Goal: Task Accomplishment & Management: Manage account settings

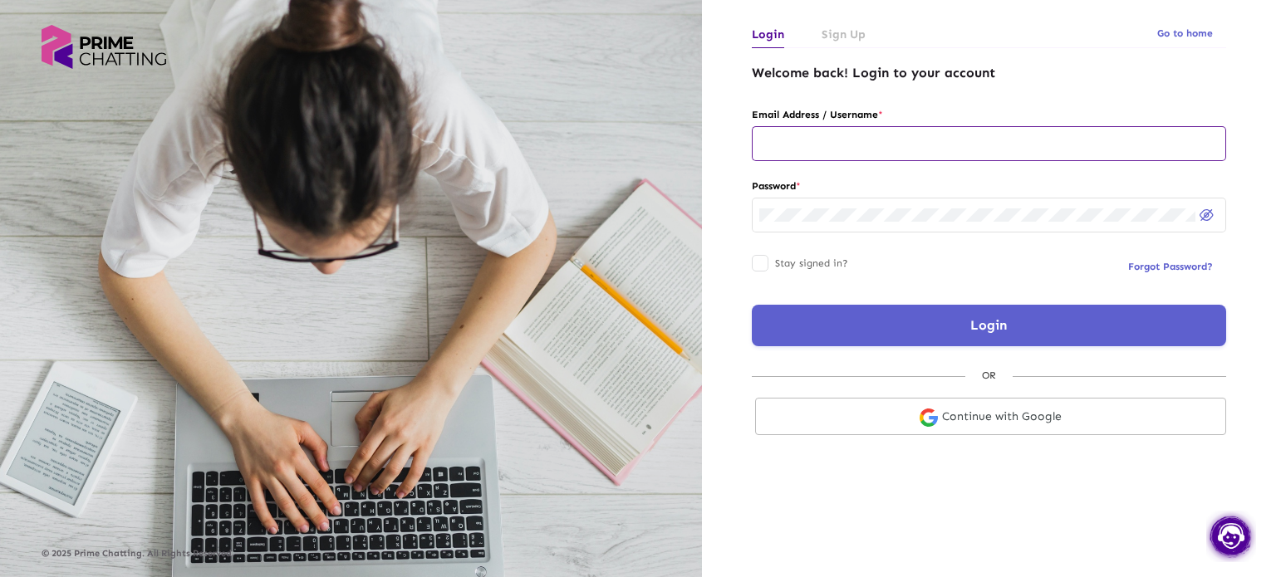
click at [883, 135] on div at bounding box center [988, 142] width 459 height 37
type input "*"
click at [835, 135] on div at bounding box center [988, 142] width 459 height 37
type input "**********"
click at [941, 327] on button "Login" at bounding box center [989, 326] width 474 height 42
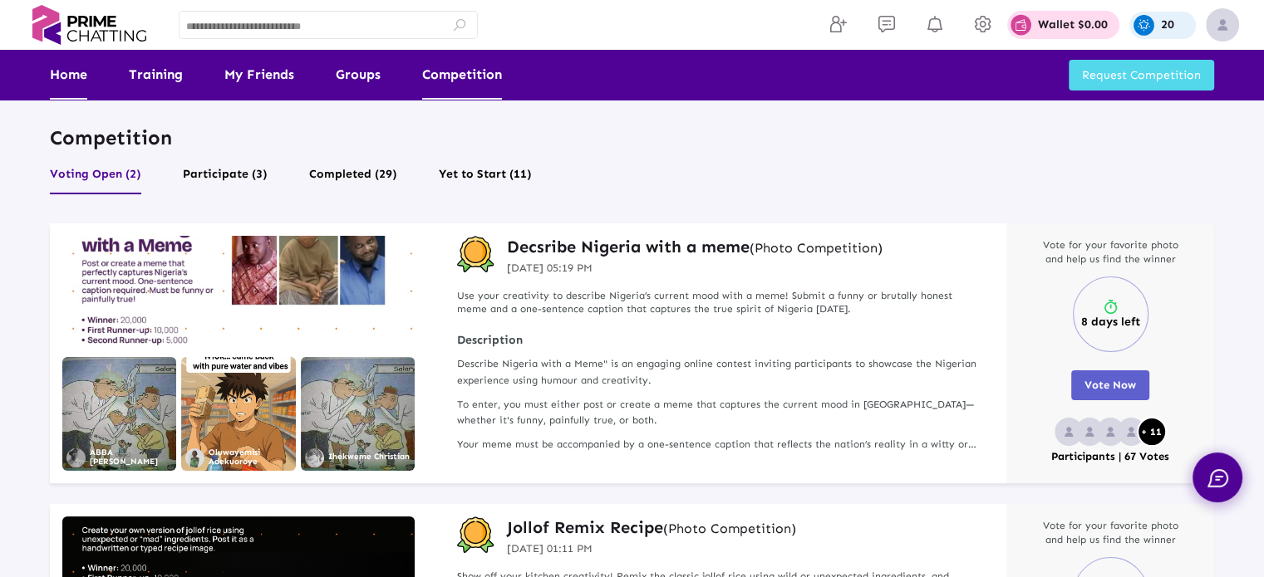
click at [73, 69] on link "Home" at bounding box center [68, 75] width 37 height 50
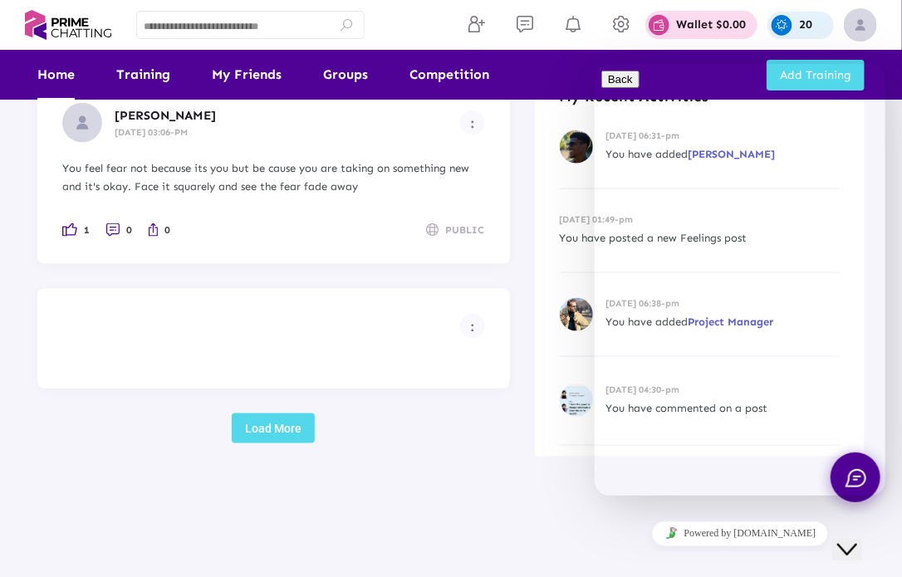
scroll to position [680, 0]
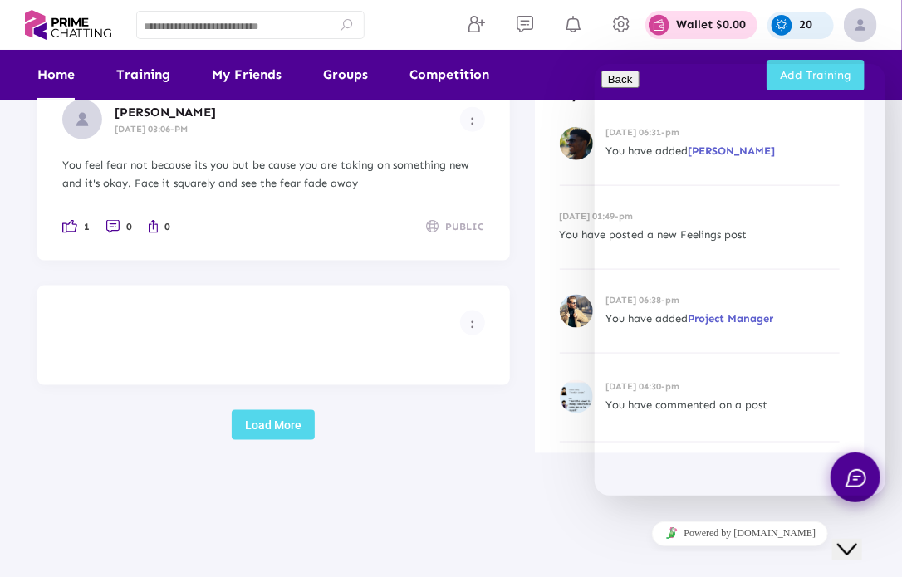
click at [857, 539] on icon "Close Chat This icon closes the chat window." at bounding box center [847, 549] width 20 height 20
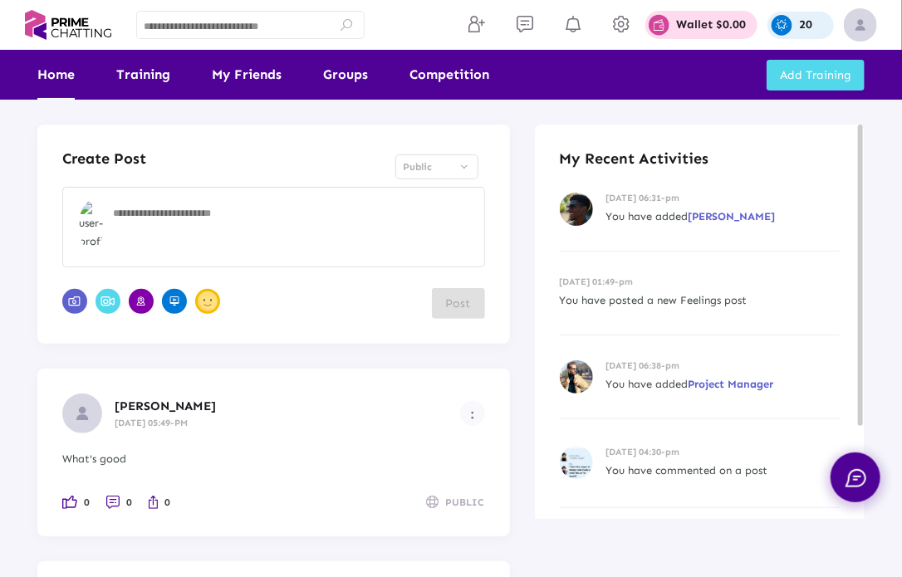
scroll to position [123, 0]
